Goal: Navigation & Orientation: Go to known website

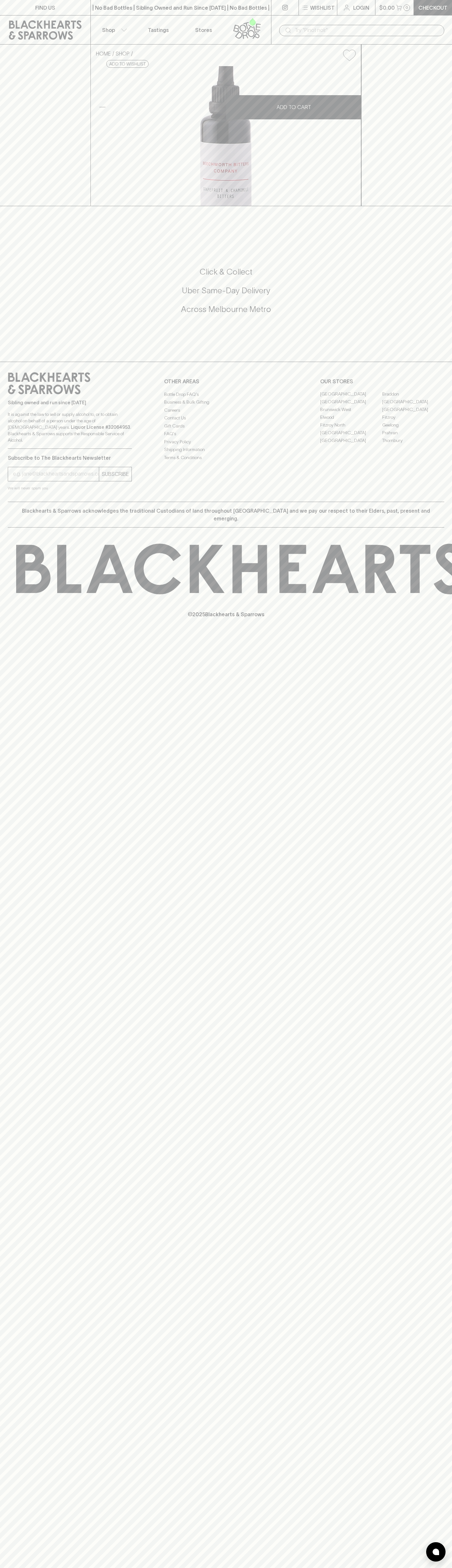
click at [58, 18] on link at bounding box center [45, 30] width 91 height 29
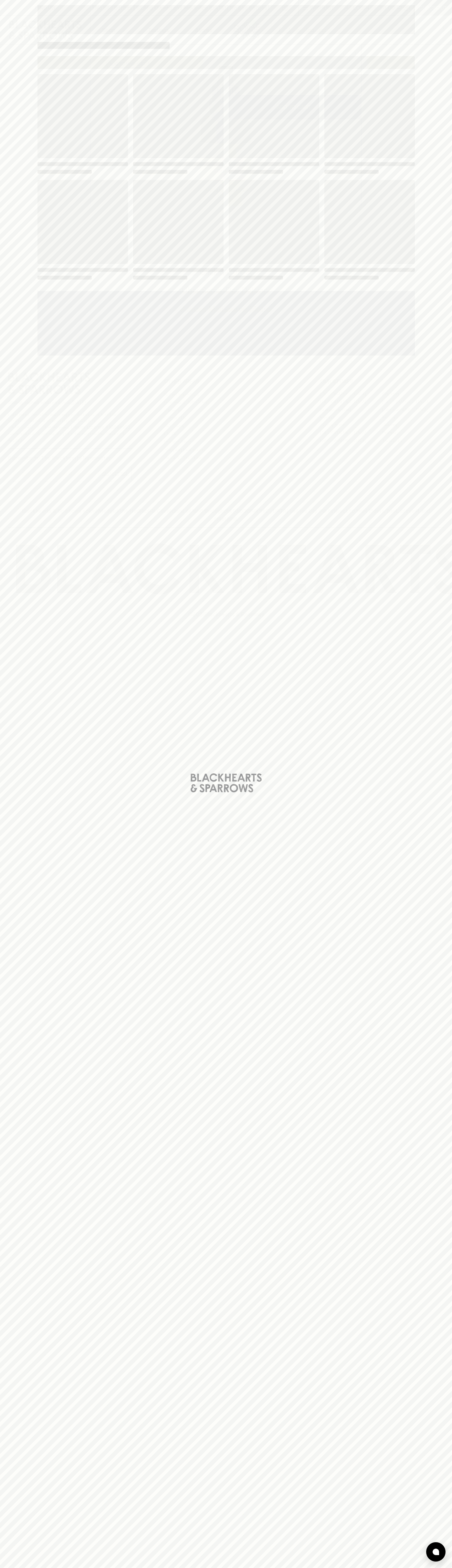
click at [445, 326] on div "Loading" at bounding box center [226, 784] width 452 height 1568
click at [403, 1567] on html "FIND US | No Bad Bottles | Sibling Owned and Run Since 2006 | No Bad Bottles | …" at bounding box center [226, 784] width 452 height 1568
click at [20, 1275] on div "Loading" at bounding box center [226, 784] width 452 height 1568
